Goal: Task Accomplishment & Management: Manage account settings

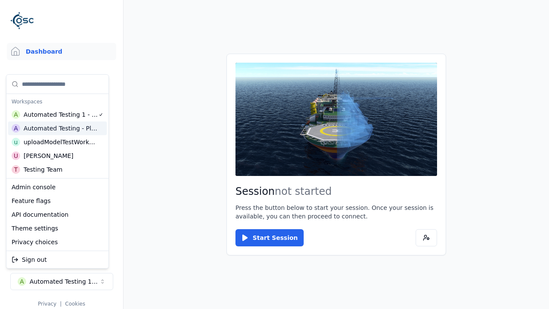
click at [274, 154] on html "Support Dashboard Assets 3D Models Scenes Datasets Recordings Support Documenta…" at bounding box center [274, 154] width 549 height 309
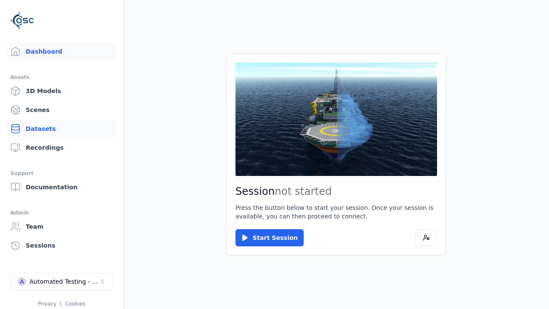
click at [61, 129] on link "Datasets" at bounding box center [61, 128] width 109 height 17
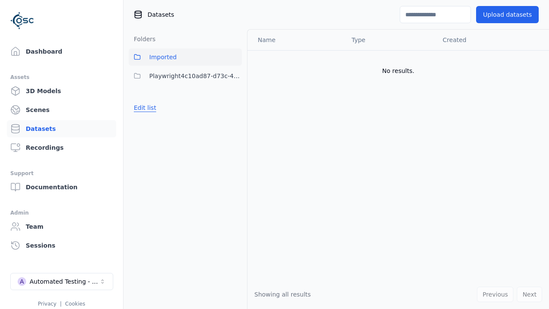
click at [143, 108] on button "Edit list" at bounding box center [145, 107] width 33 height 15
click at [151, 108] on link "Create folder" at bounding box center [153, 107] width 39 height 9
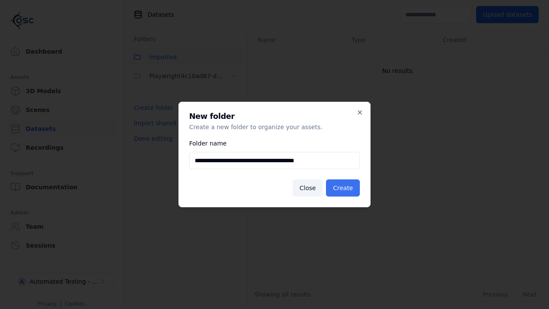
type input "**********"
click at [344, 188] on button "Create" at bounding box center [343, 187] width 34 height 17
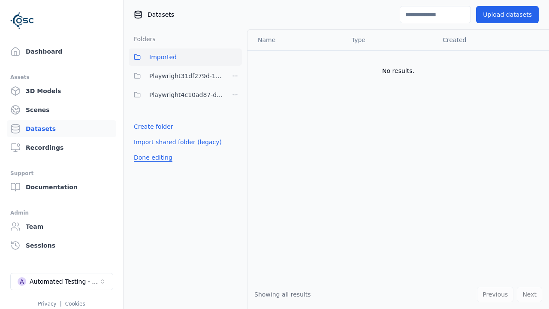
click at [150, 157] on button "Done editing" at bounding box center [153, 157] width 49 height 15
click at [143, 126] on button "Edit list" at bounding box center [145, 126] width 33 height 15
click at [235, 76] on html "Support Dashboard Assets 3D Models Scenes Datasets Recordings Support Documenta…" at bounding box center [274, 154] width 549 height 309
click at [235, 107] on div "Share" at bounding box center [237, 107] width 57 height 14
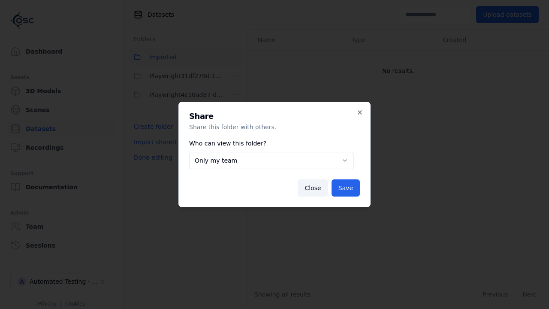
click at [271, 160] on button "Only my team" at bounding box center [271, 160] width 165 height 17
click at [346, 188] on button "Save" at bounding box center [345, 187] width 28 height 17
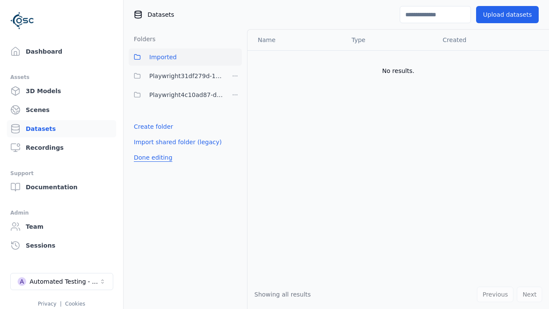
click at [150, 157] on button "Done editing" at bounding box center [153, 157] width 49 height 15
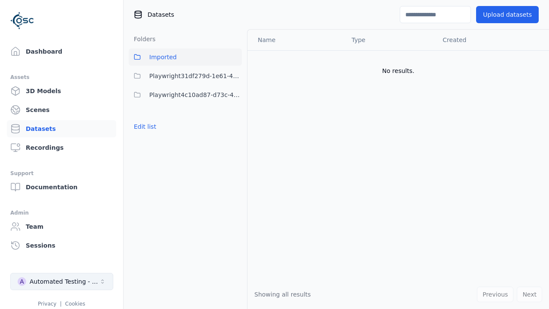
click at [62, 281] on div "Automated Testing - Playwright" at bounding box center [64, 281] width 69 height 9
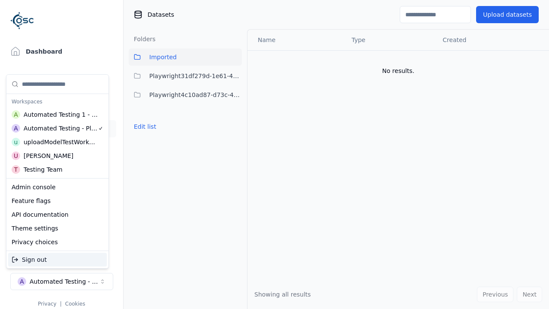
click at [57, 114] on div "Automated Testing 1 - Playwright" at bounding box center [61, 114] width 75 height 9
click at [274, 154] on html "Support Dashboard Assets 3D Models Scenes Datasets Recordings Support Documenta…" at bounding box center [274, 154] width 549 height 309
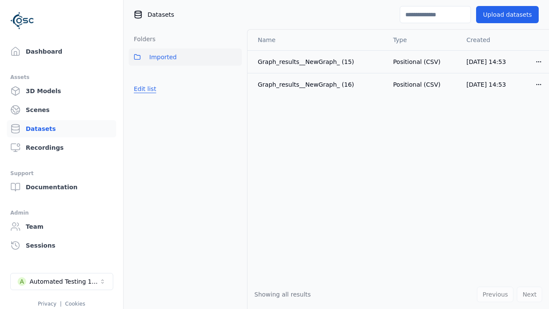
click at [143, 89] on button "Edit list" at bounding box center [145, 88] width 33 height 15
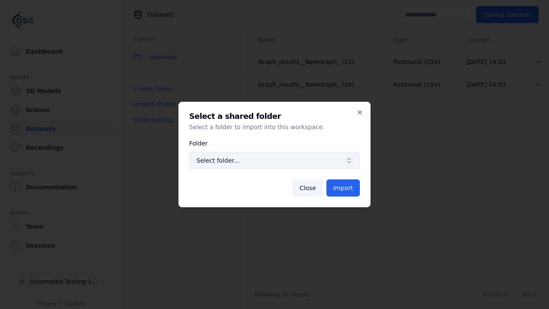
click at [274, 160] on span "Select folder..." at bounding box center [269, 160] width 146 height 9
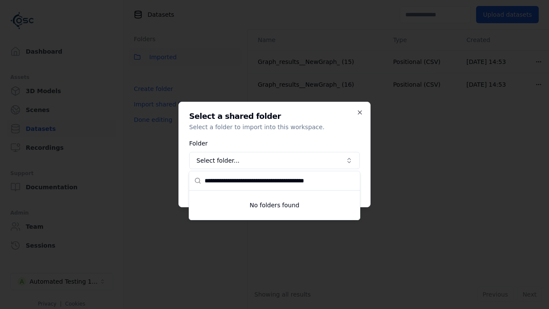
type input "**********"
